Goal: Transaction & Acquisition: Purchase product/service

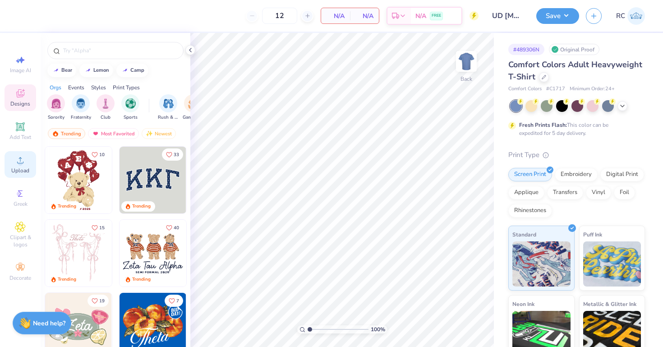
click at [23, 158] on icon at bounding box center [20, 160] width 11 height 11
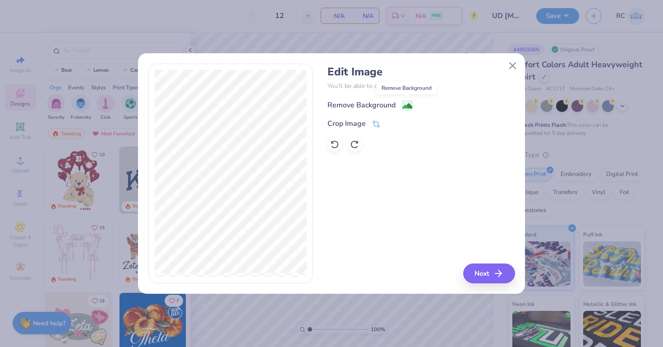
click at [408, 105] on image at bounding box center [407, 106] width 10 height 10
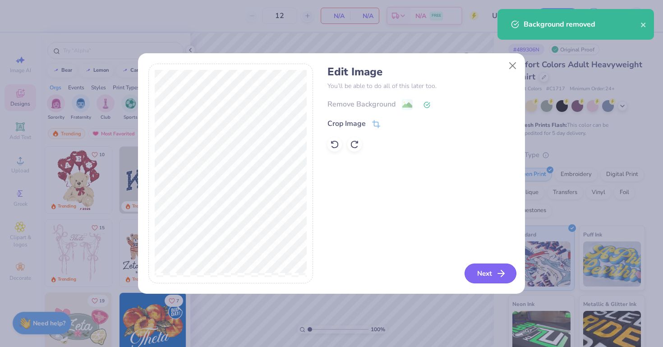
click at [491, 276] on button "Next" at bounding box center [491, 273] width 52 height 20
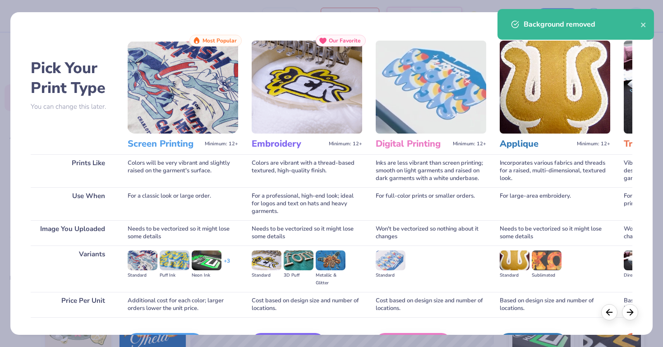
scroll to position [58, 0]
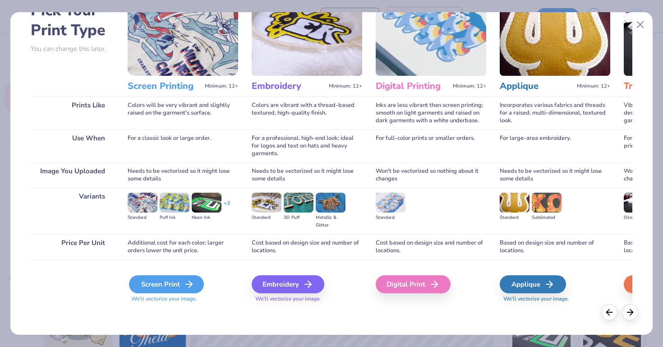
click at [175, 281] on div "Screen Print" at bounding box center [166, 284] width 75 height 18
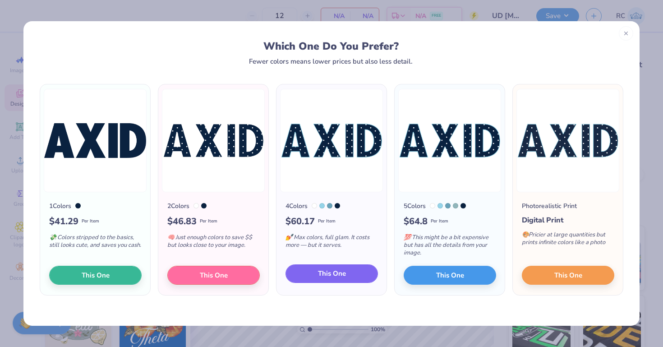
click at [316, 277] on button "This One" at bounding box center [332, 273] width 92 height 19
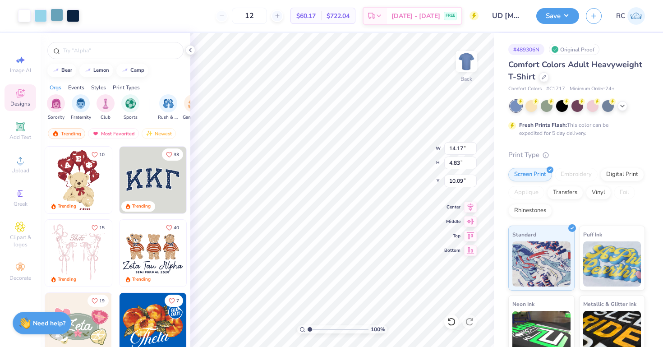
click at [51, 16] on div at bounding box center [57, 15] width 13 height 13
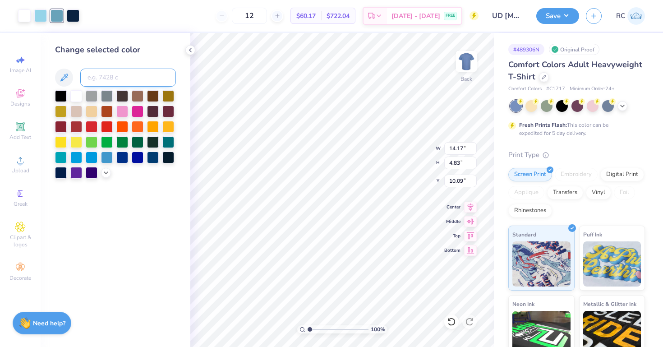
click at [115, 81] on input at bounding box center [128, 78] width 96 height 18
type input "2975"
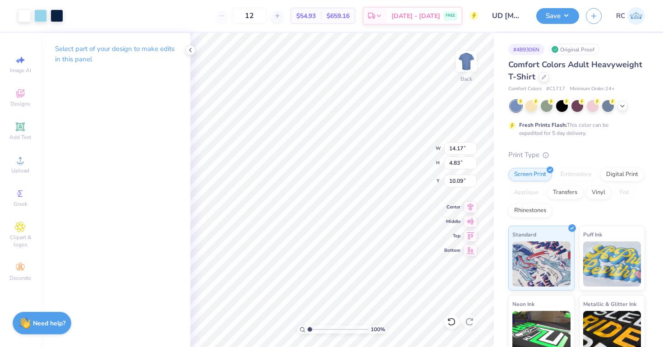
type input "3.00"
type input "11.61"
type input "3.95"
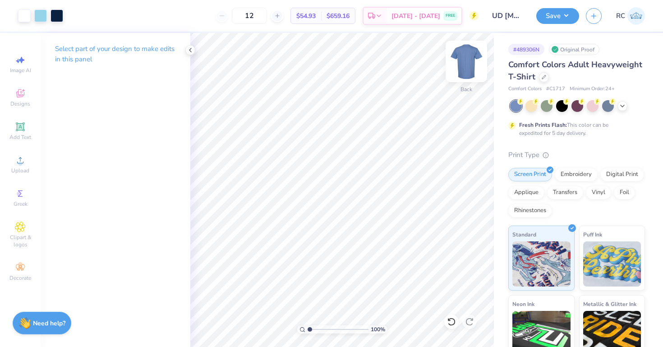
click at [466, 66] on img at bounding box center [466, 61] width 36 height 36
click at [18, 162] on circle at bounding box center [20, 163] width 5 height 5
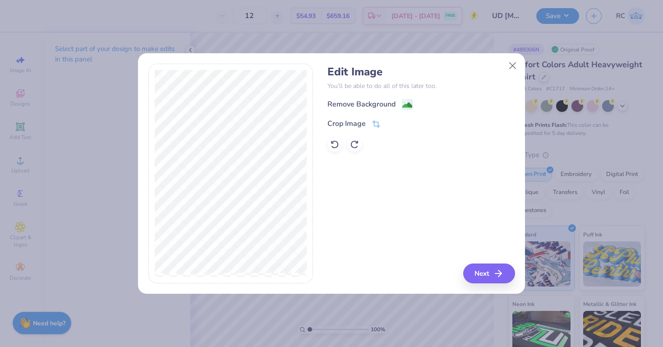
click at [405, 97] on div "Edit Image You’ll be able to do all of this later too. Remove Background Crop I…" at bounding box center [420, 108] width 187 height 86
click at [405, 106] on image at bounding box center [407, 106] width 10 height 10
click at [516, 65] on button "Close" at bounding box center [512, 65] width 17 height 17
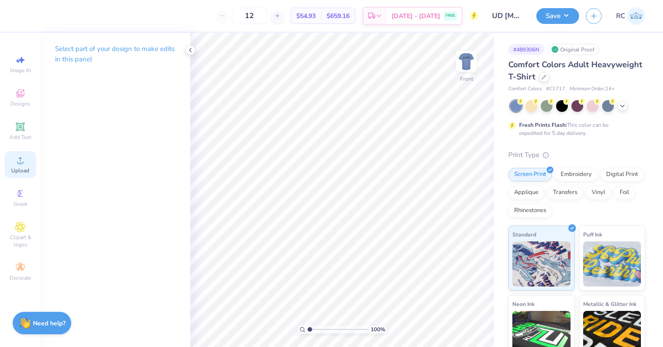
click at [15, 166] on div "Upload" at bounding box center [21, 164] width 32 height 27
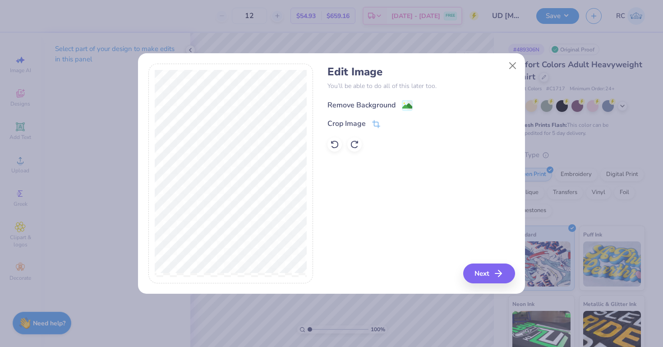
click at [410, 106] on image at bounding box center [407, 106] width 10 height 10
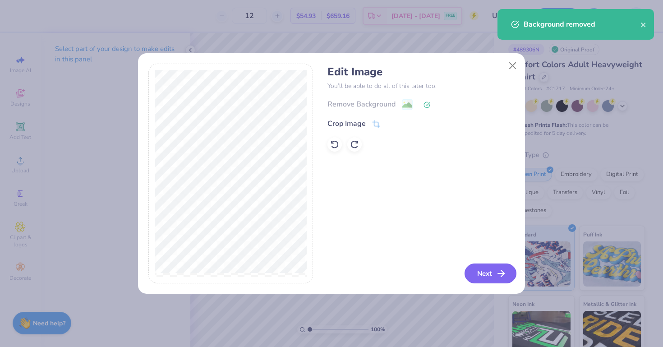
click at [482, 271] on button "Next" at bounding box center [491, 273] width 52 height 20
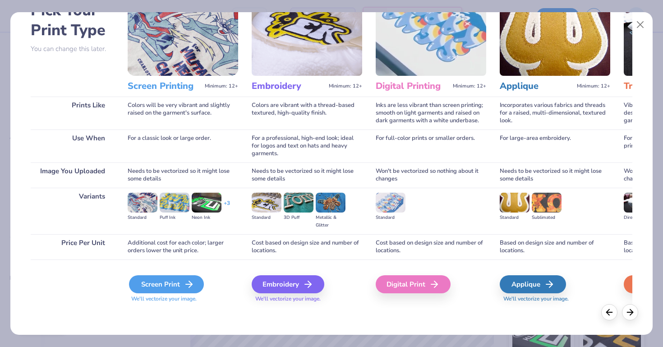
click at [167, 280] on div "Screen Print" at bounding box center [166, 284] width 75 height 18
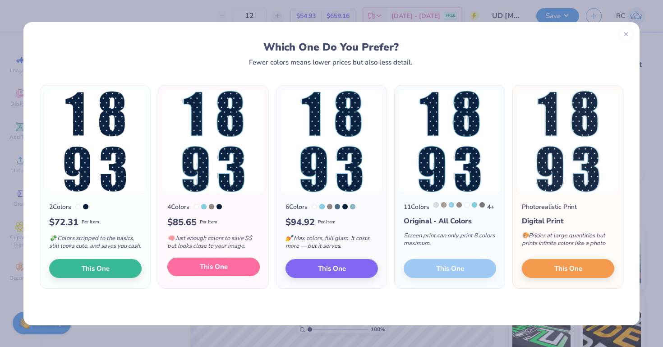
click at [216, 272] on span "This One" at bounding box center [214, 267] width 28 height 10
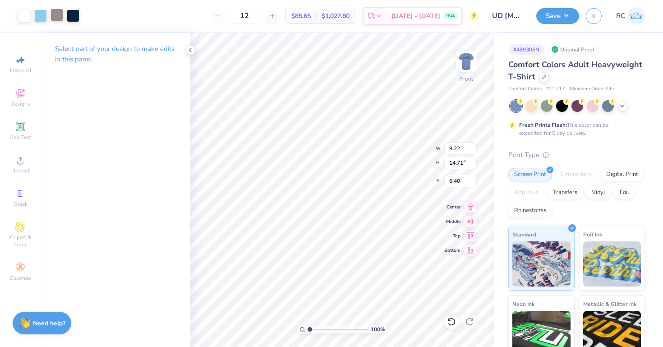
click at [60, 16] on div at bounding box center [57, 15] width 13 height 13
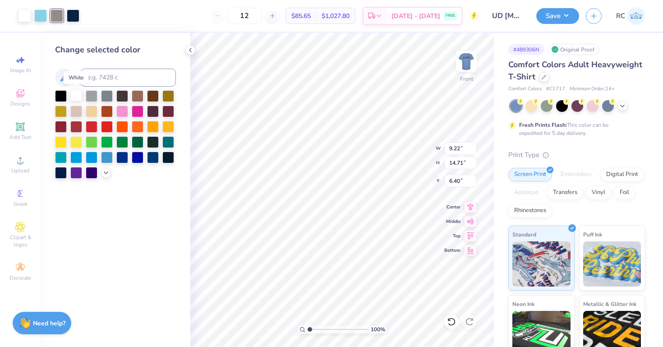
click at [74, 91] on div at bounding box center [76, 95] width 12 height 12
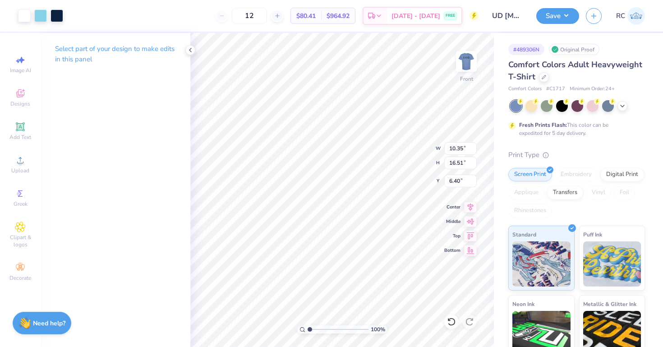
type input "10.35"
type input "16.51"
type input "3.00"
type input "6.53"
type input "10.42"
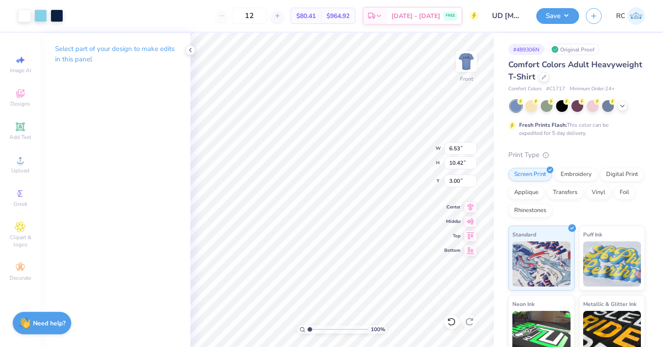
type input "7.42"
type input "11.84"
click at [543, 80] on div at bounding box center [544, 76] width 10 height 10
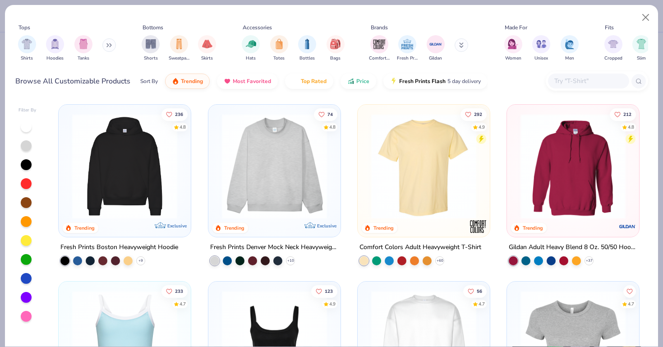
click at [600, 134] on img at bounding box center [573, 166] width 114 height 105
